Goal: Check status: Check status

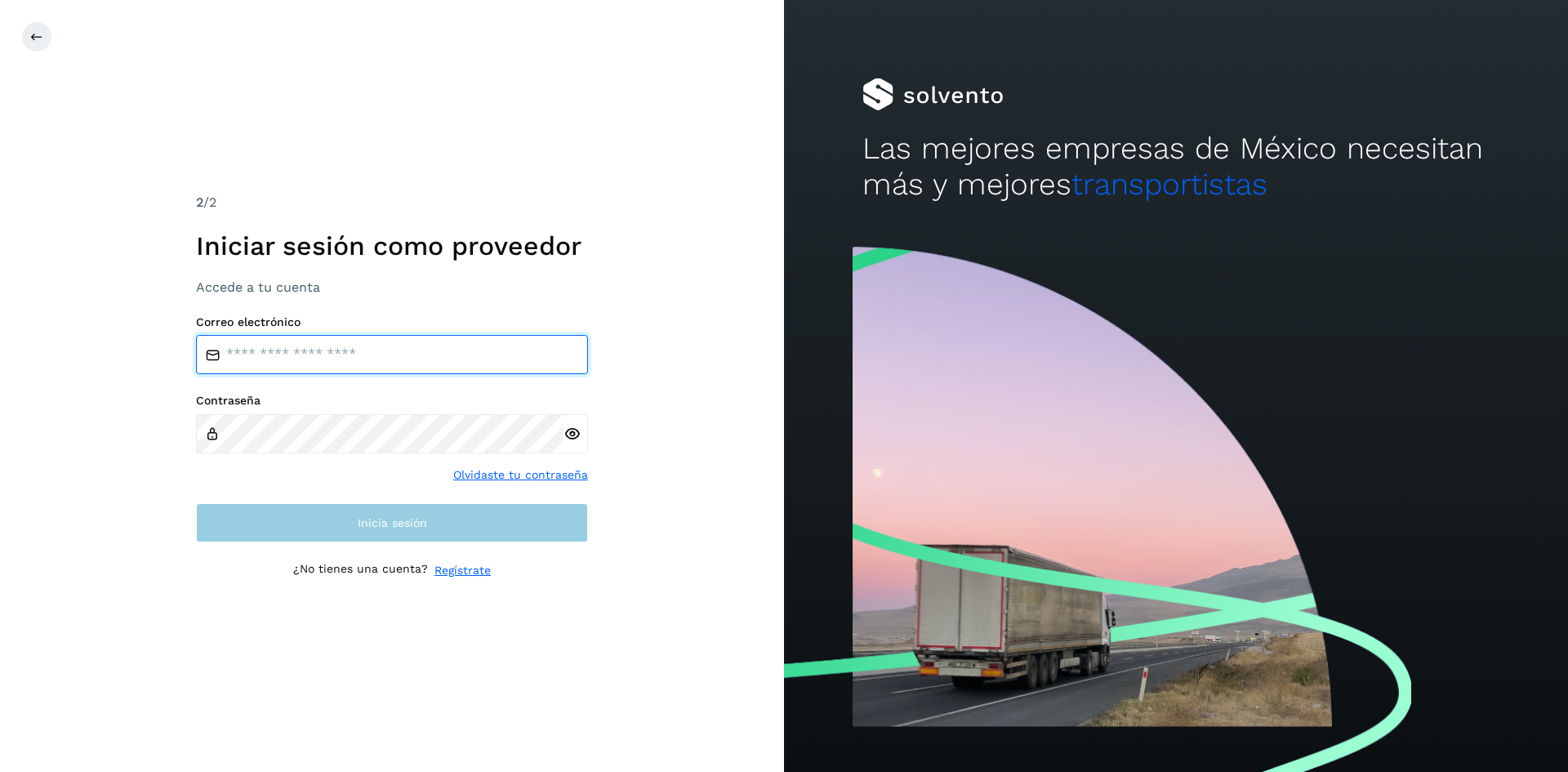
type input "**********"
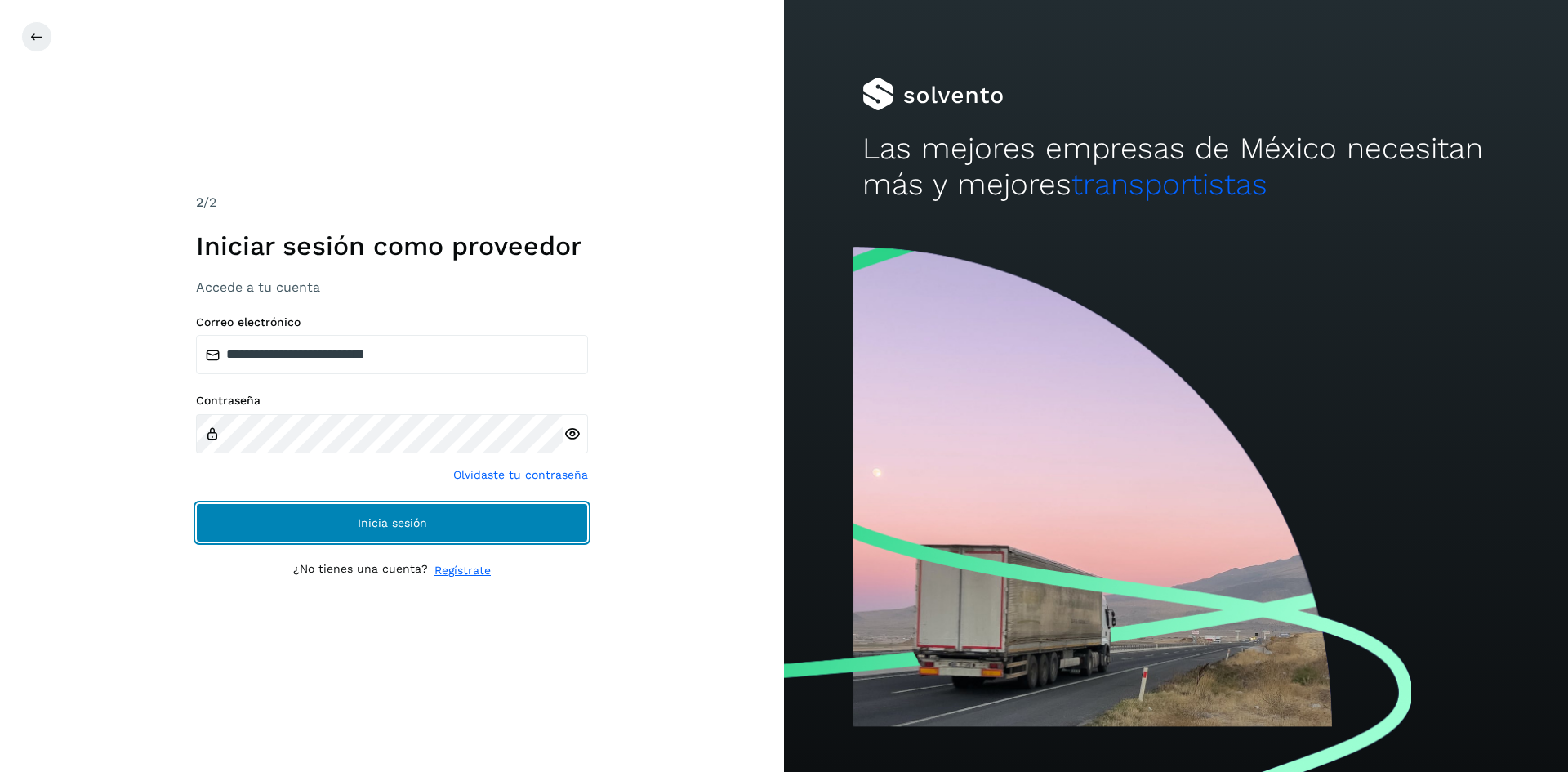
click at [397, 534] on button "Inicia sesión" at bounding box center [391, 522] width 392 height 39
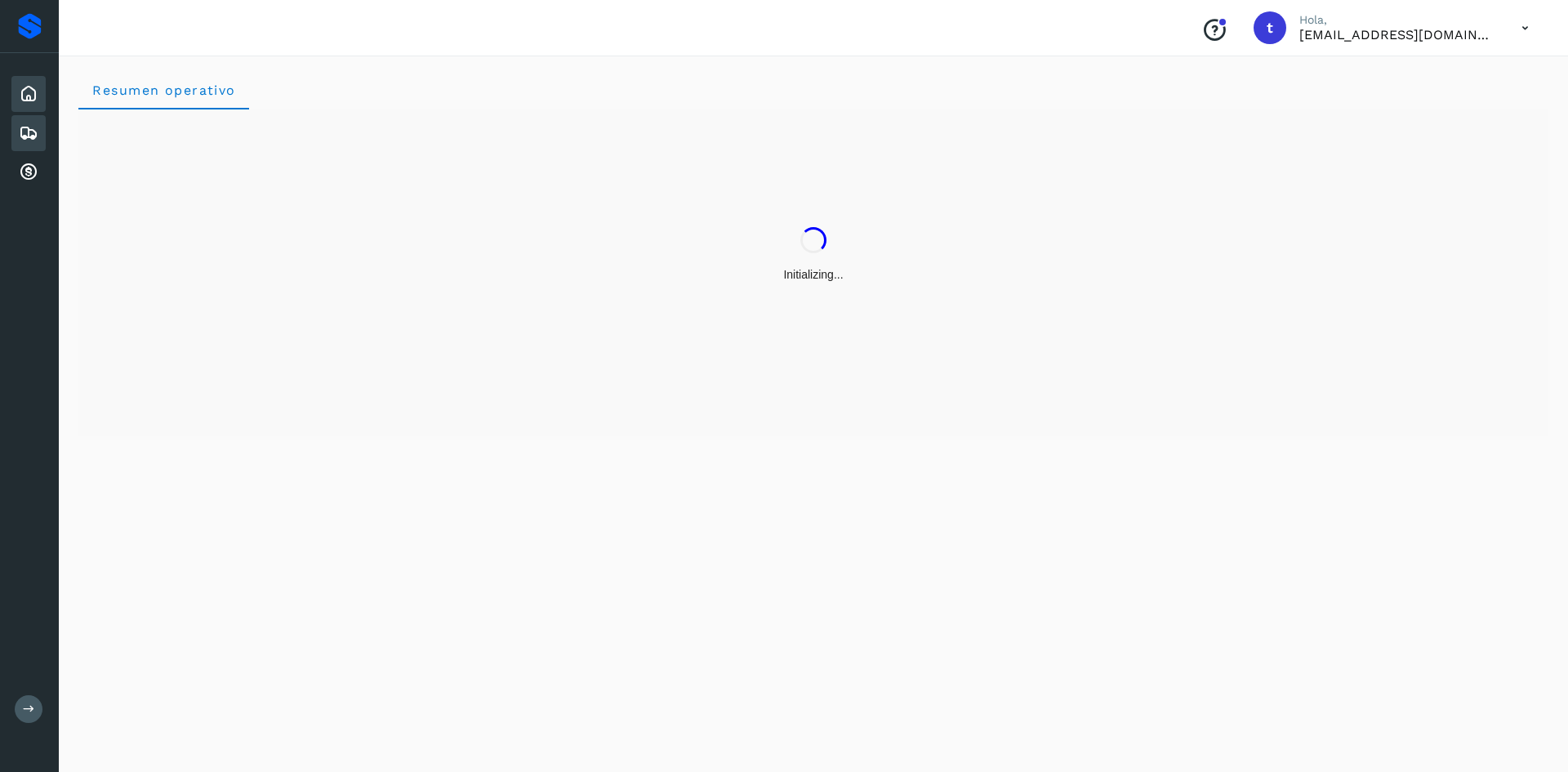
click at [25, 132] on icon at bounding box center [29, 132] width 20 height 20
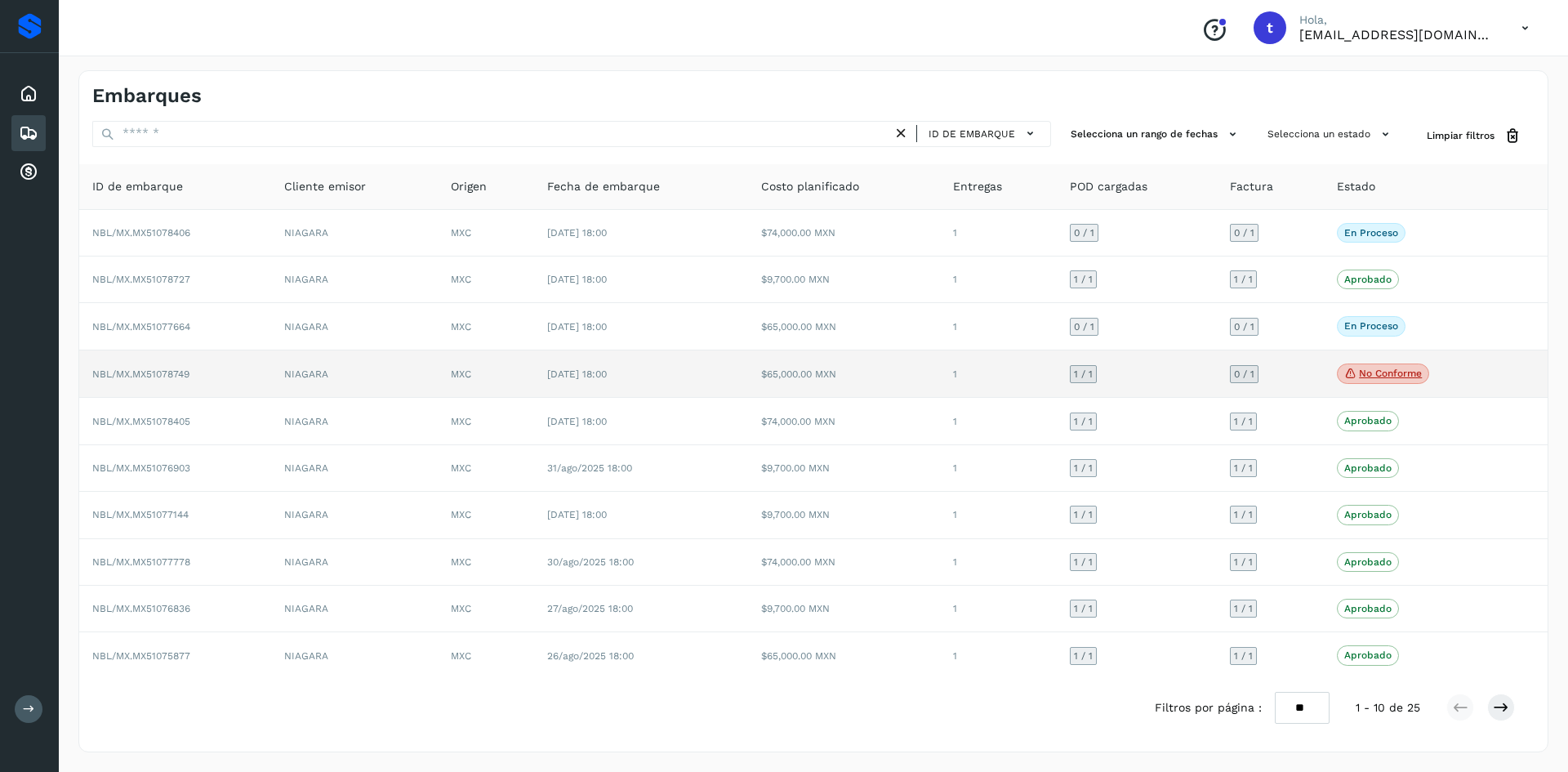
click at [1393, 371] on p "No conforme" at bounding box center [1390, 373] width 63 height 11
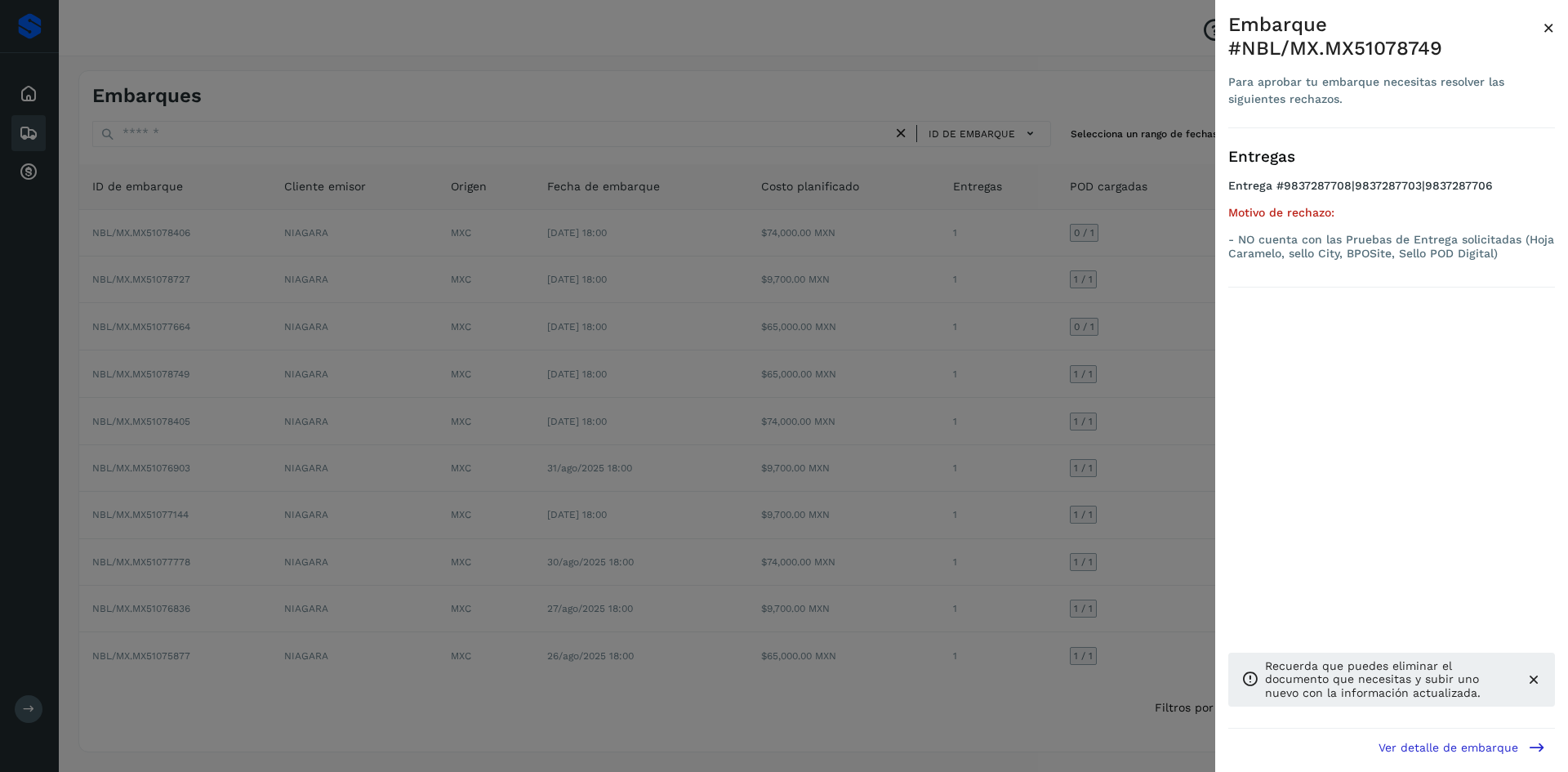
click at [195, 395] on div at bounding box center [784, 386] width 1568 height 772
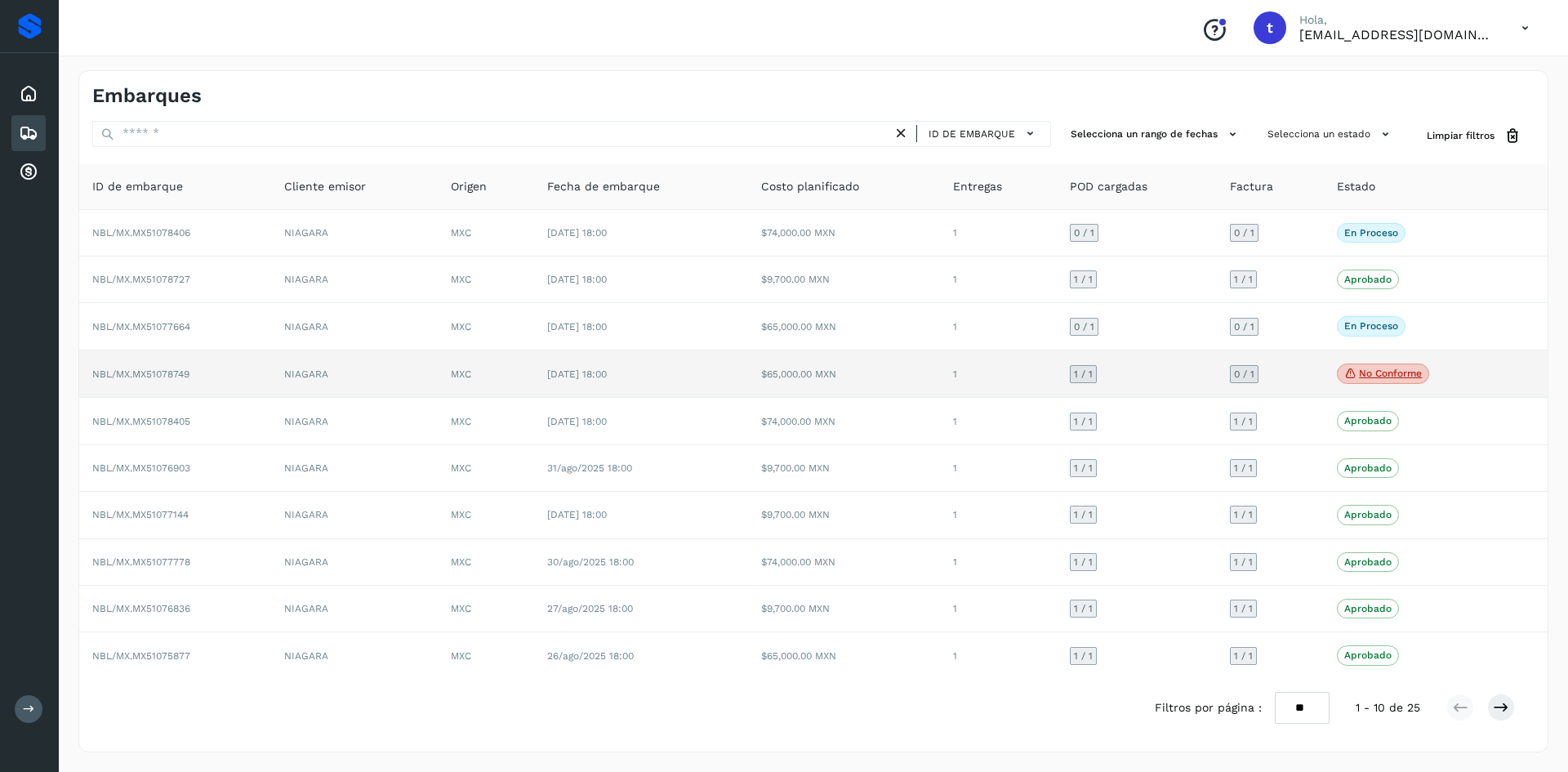
click at [167, 370] on span "NBL/MX.MX51078749" at bounding box center [141, 374] width 97 height 11
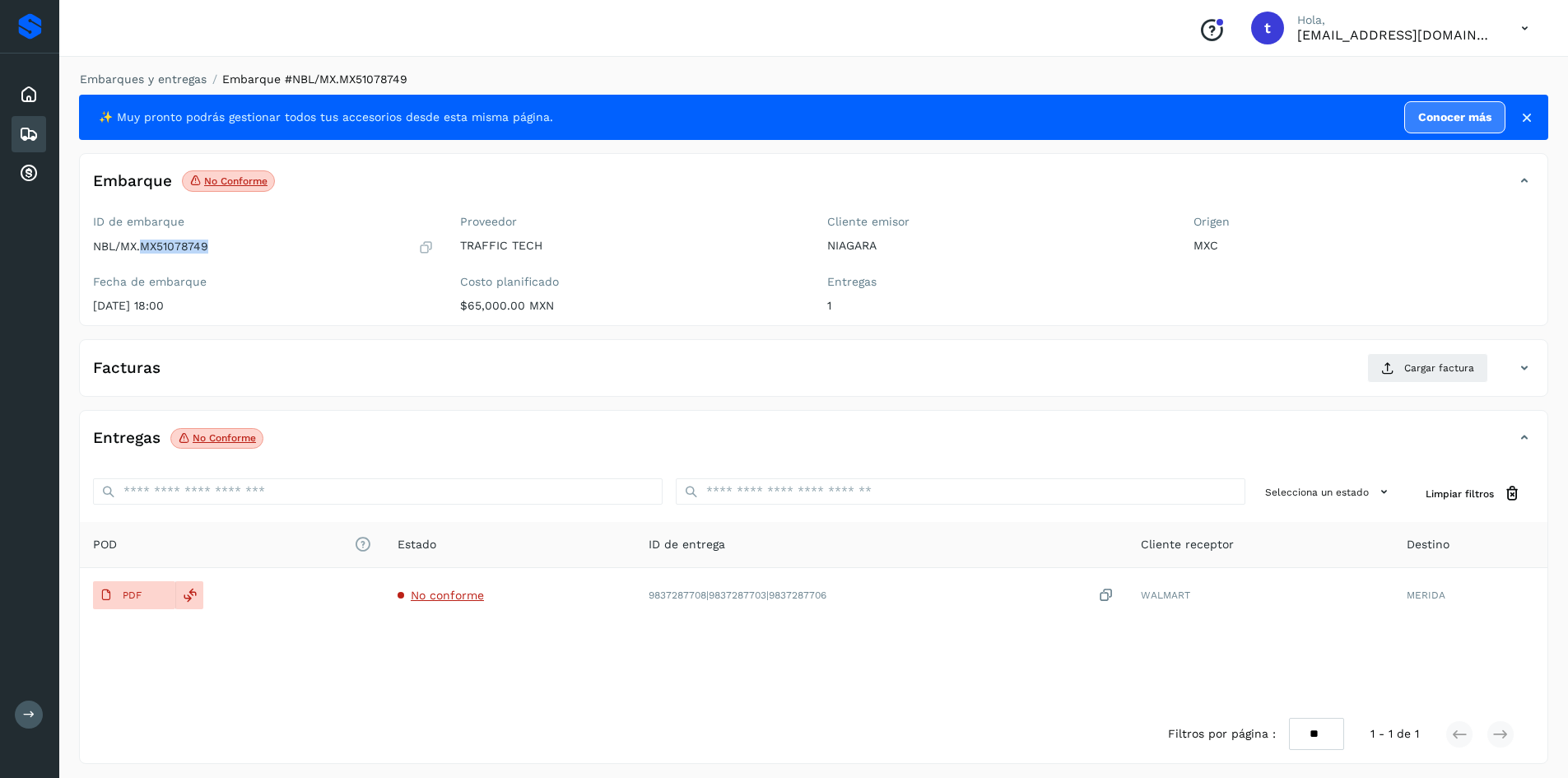
drag, startPoint x: 211, startPoint y: 249, endPoint x: 141, endPoint y: 250, distance: 70.0
click at [141, 250] on div "NBL/MX.MX51078749" at bounding box center [264, 247] width 341 height 17
copy p "MX51078749"
